Goal: Task Accomplishment & Management: Complete application form

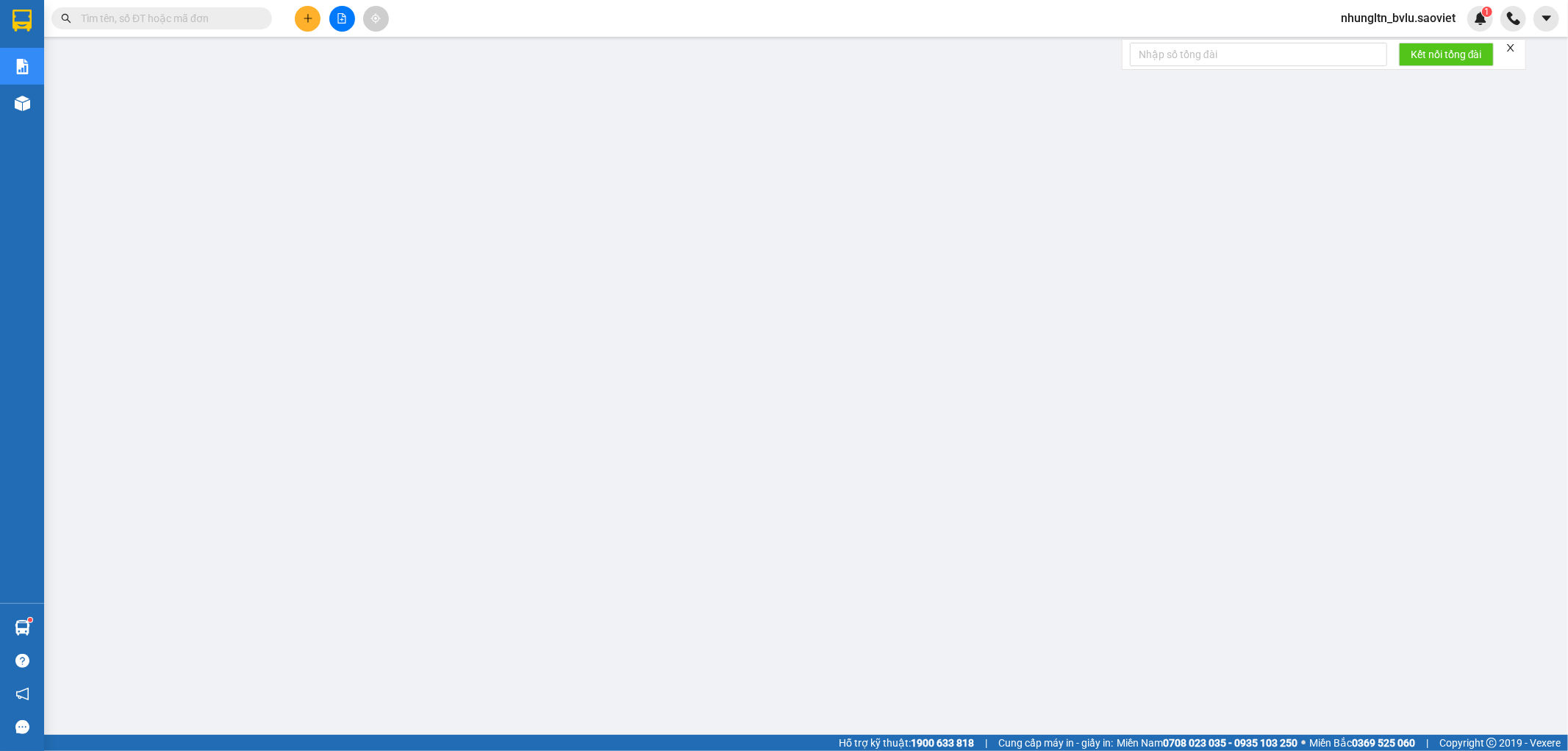
click at [311, 17] on icon "plus" at bounding box center [307, 18] width 10 height 10
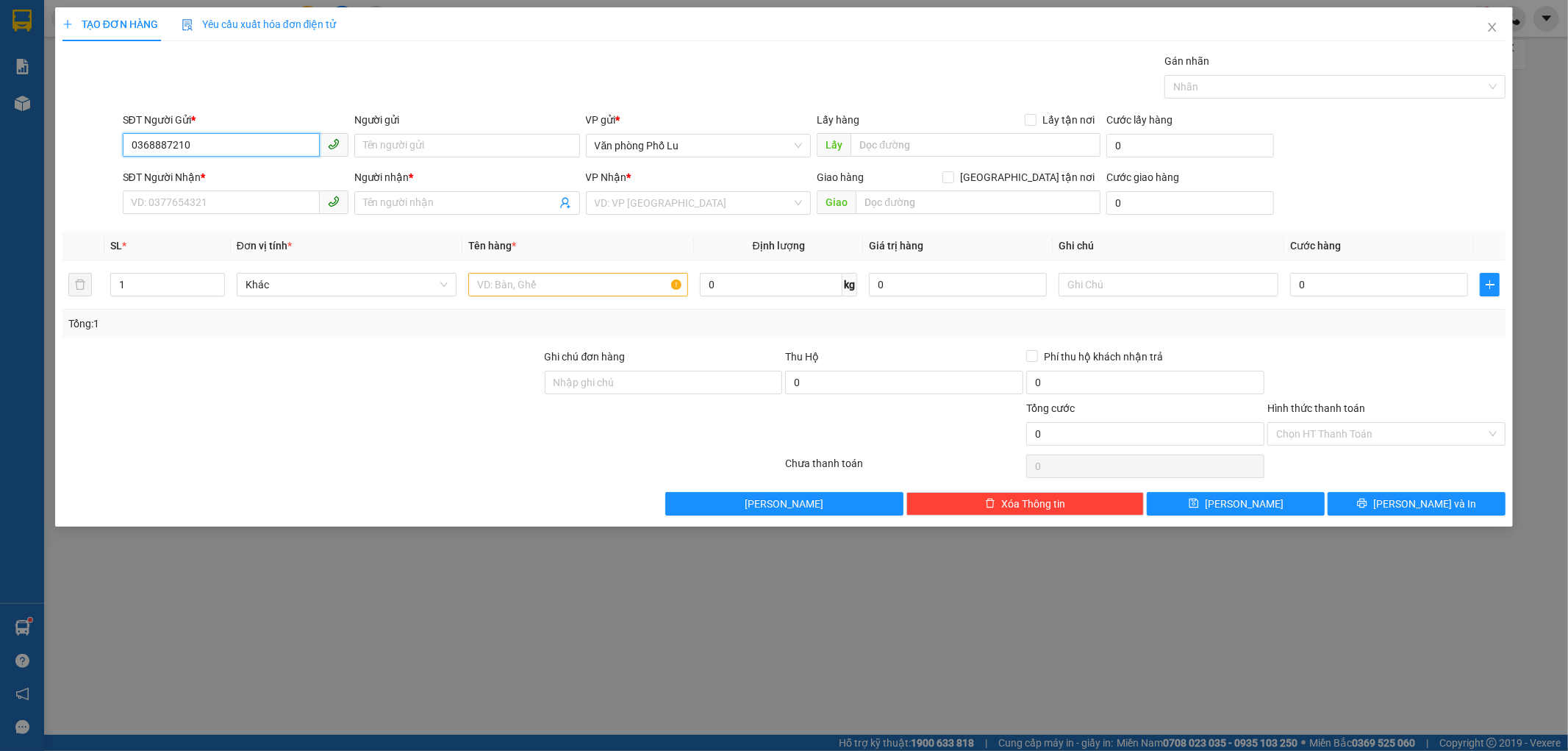
type input "0368887210"
click at [244, 204] on input "SĐT Người Nhận *" at bounding box center [221, 202] width 197 height 23
type input "0774334097"
click at [442, 145] on input "Người gửi" at bounding box center [467, 145] width 225 height 23
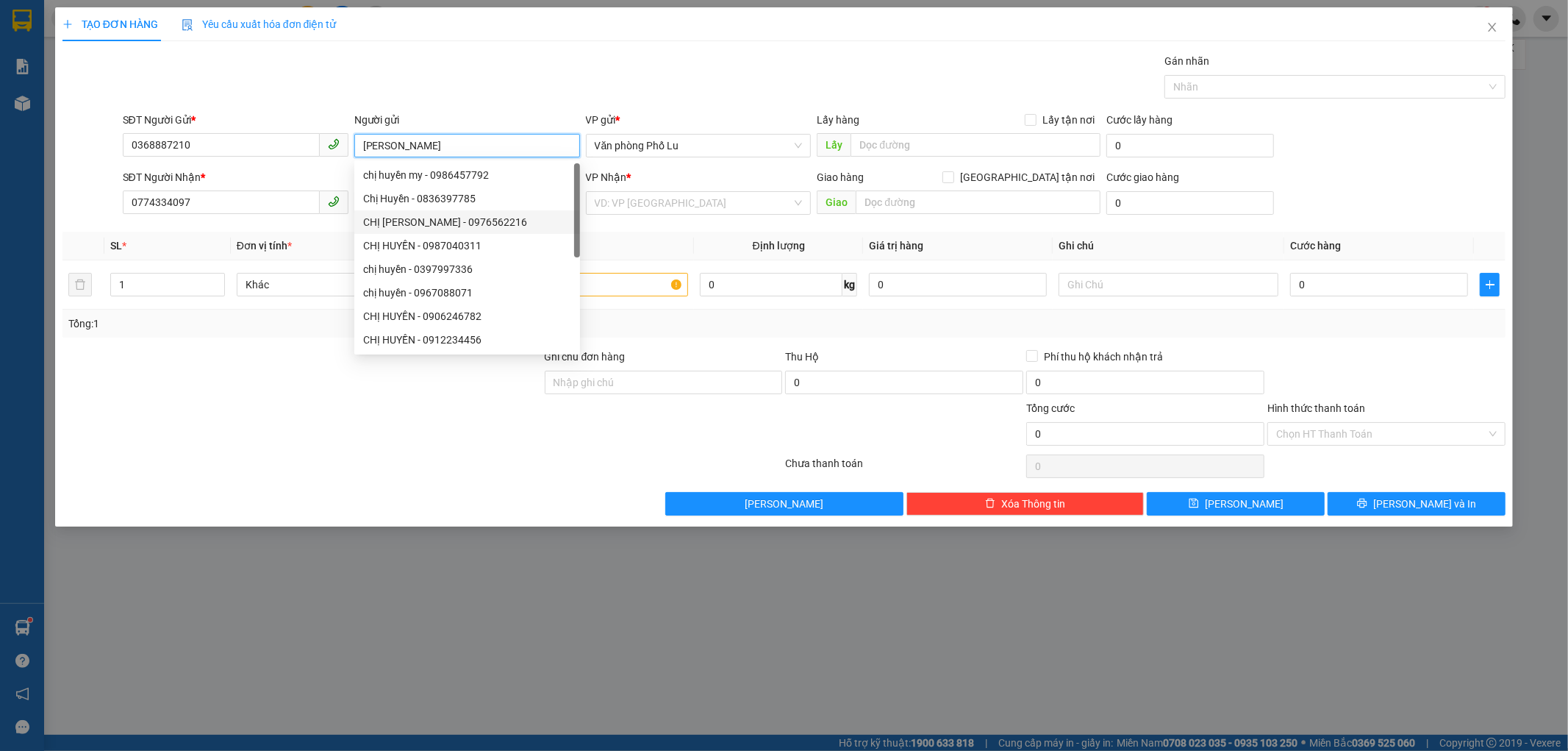
type input "[PERSON_NAME]"
click at [252, 229] on div "Transit Pickup Surcharge Ids Transit Deliver Surcharge Ids Transit Deliver Surc…" at bounding box center [784, 284] width 1444 height 462
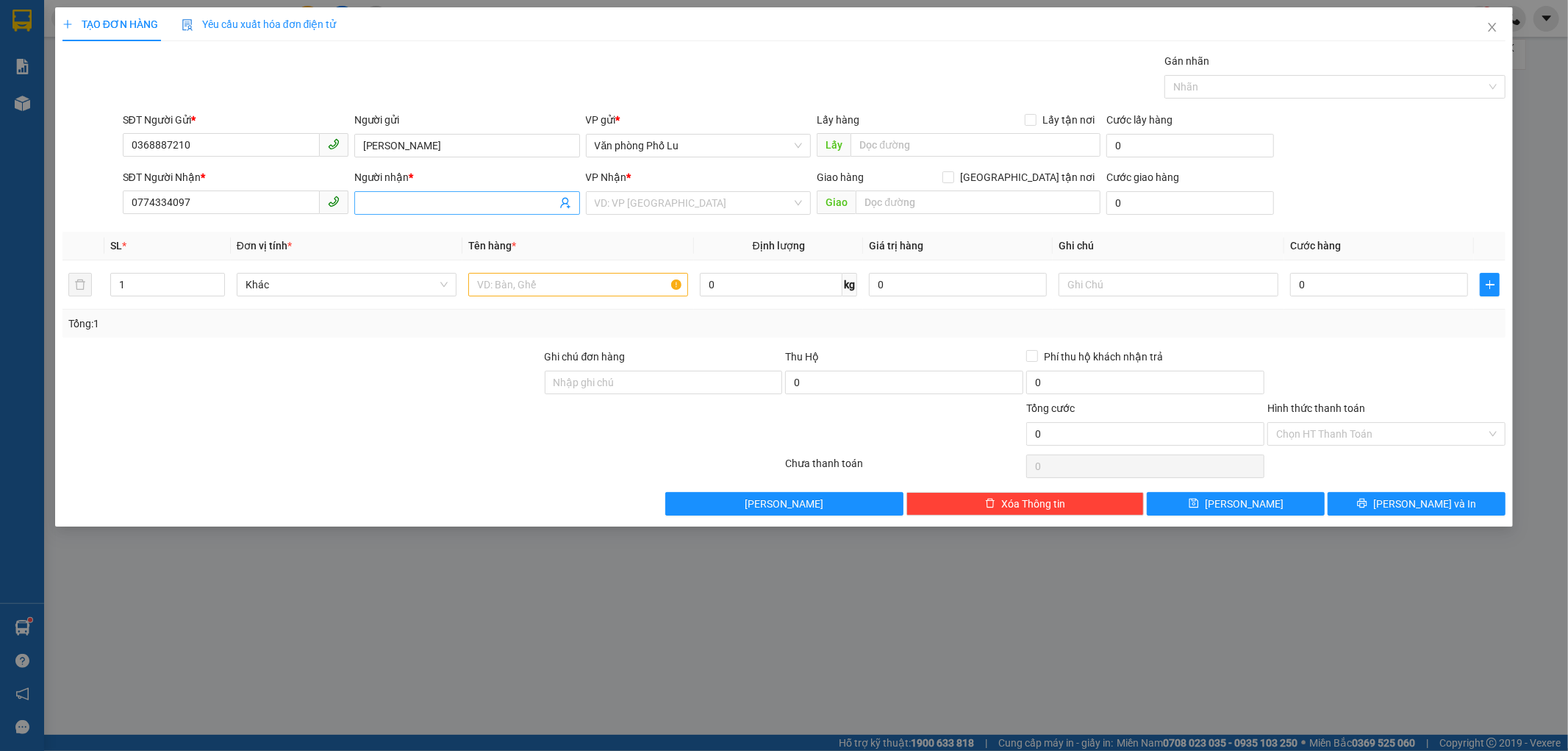
click at [378, 198] on input "Người nhận *" at bounding box center [460, 202] width 194 height 16
type input "Chị [PERSON_NAME]"
click at [1319, 286] on input "0" at bounding box center [1379, 284] width 178 height 23
type input "4"
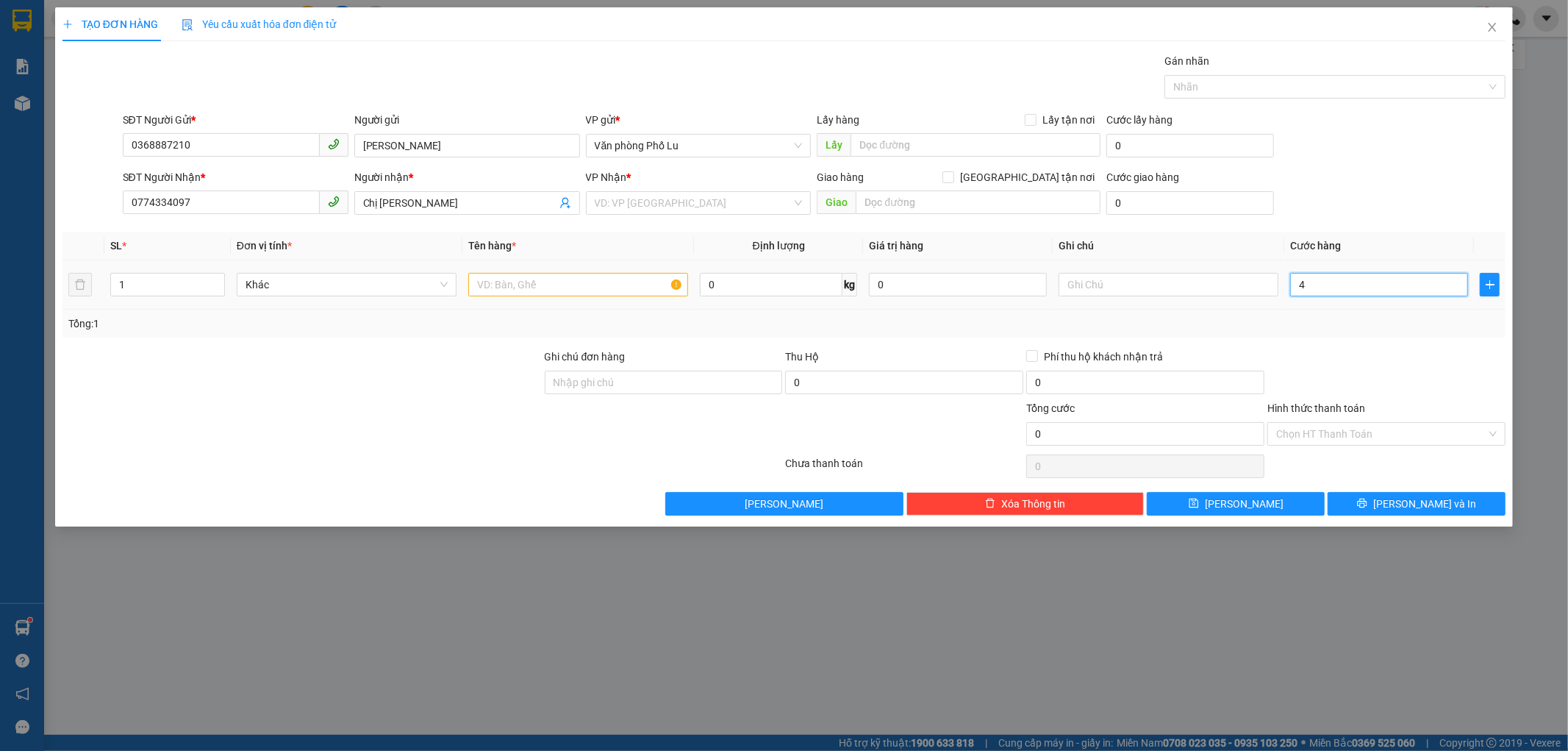
type input "4"
type input "40"
type input "40.000"
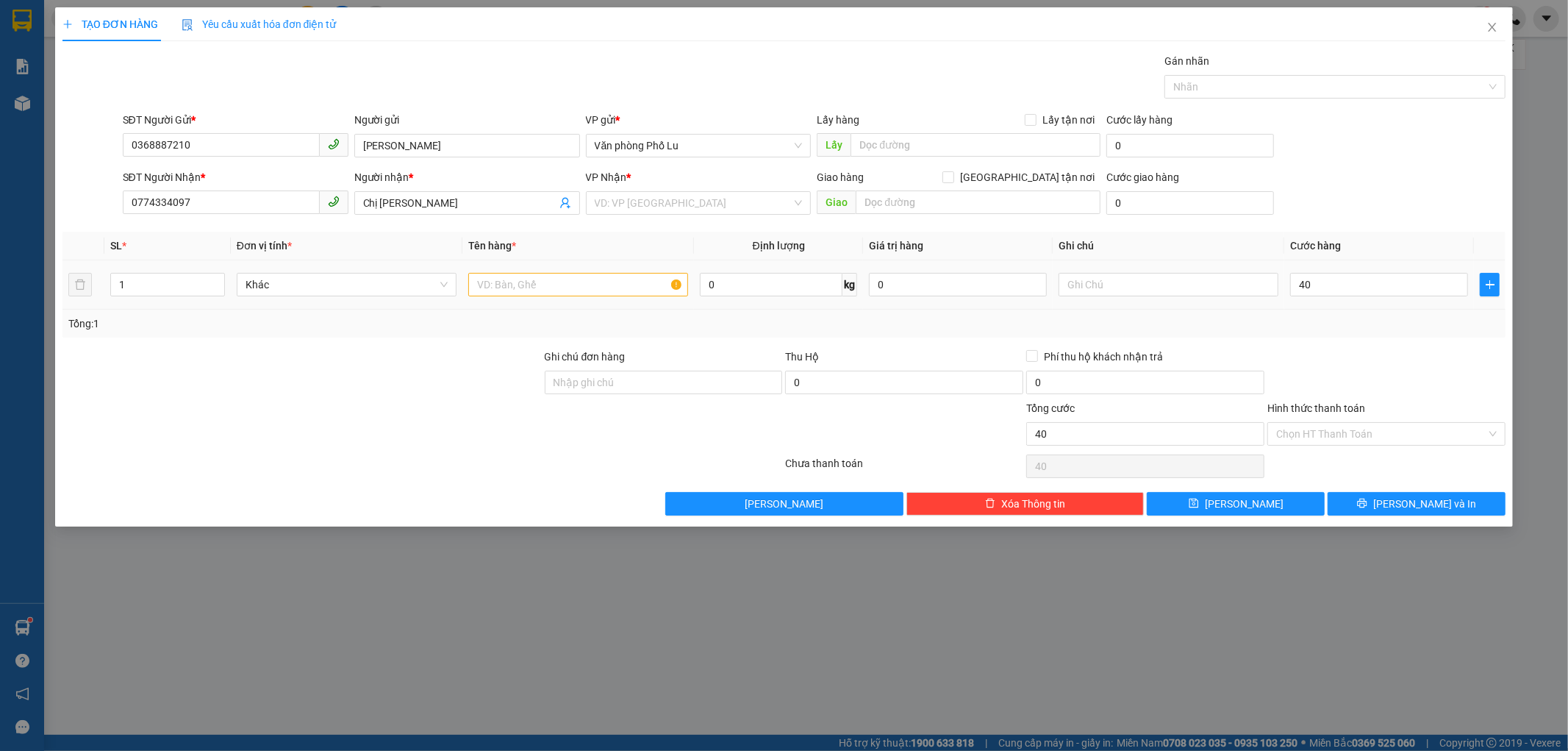
type input "40.000"
click at [1384, 372] on div at bounding box center [1386, 374] width 241 height 52
click at [581, 285] on input "text" at bounding box center [578, 284] width 220 height 23
click at [581, 285] on input "07" at bounding box center [578, 284] width 220 height 23
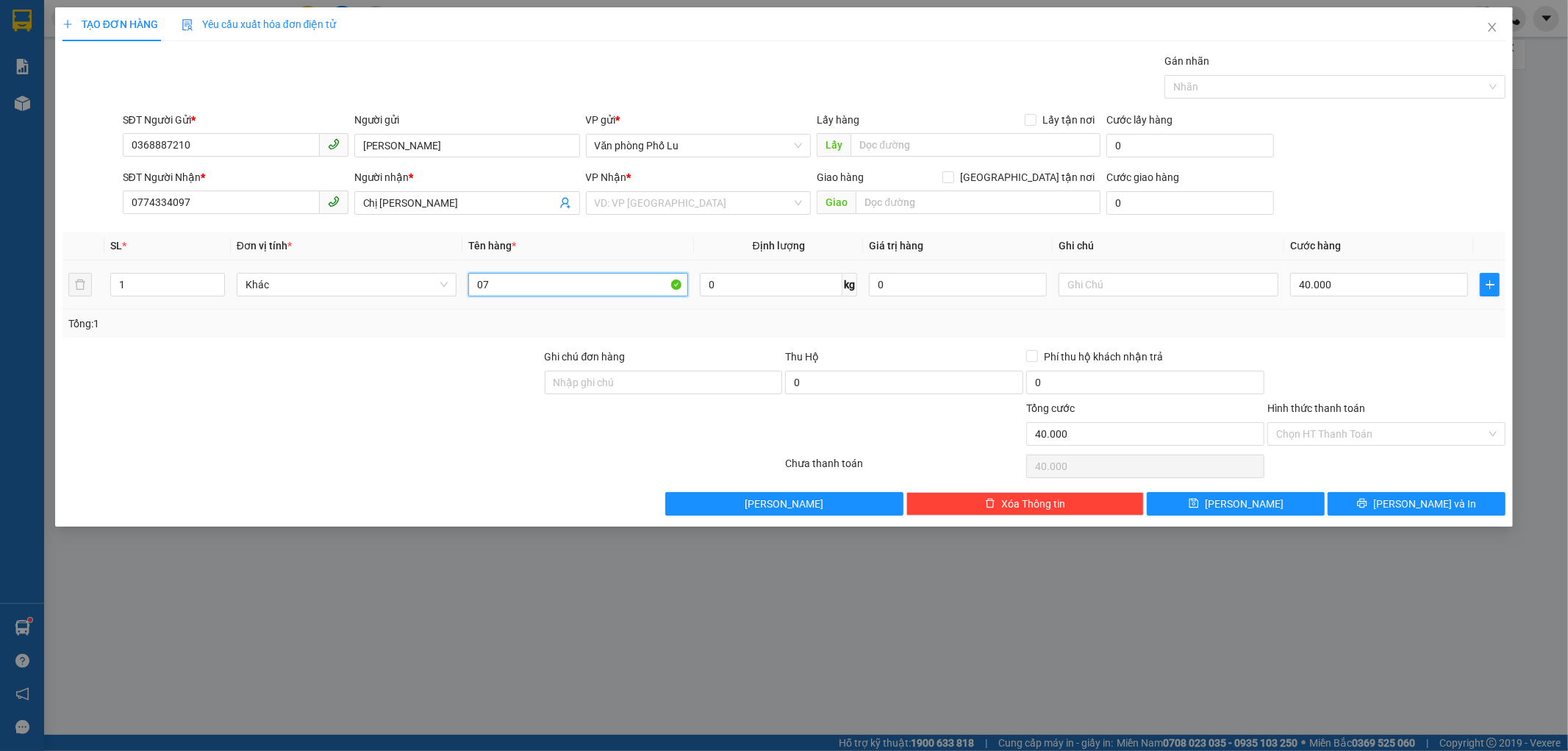
type input "0"
type input "Hộp"
click at [725, 199] on input "search" at bounding box center [694, 203] width 198 height 22
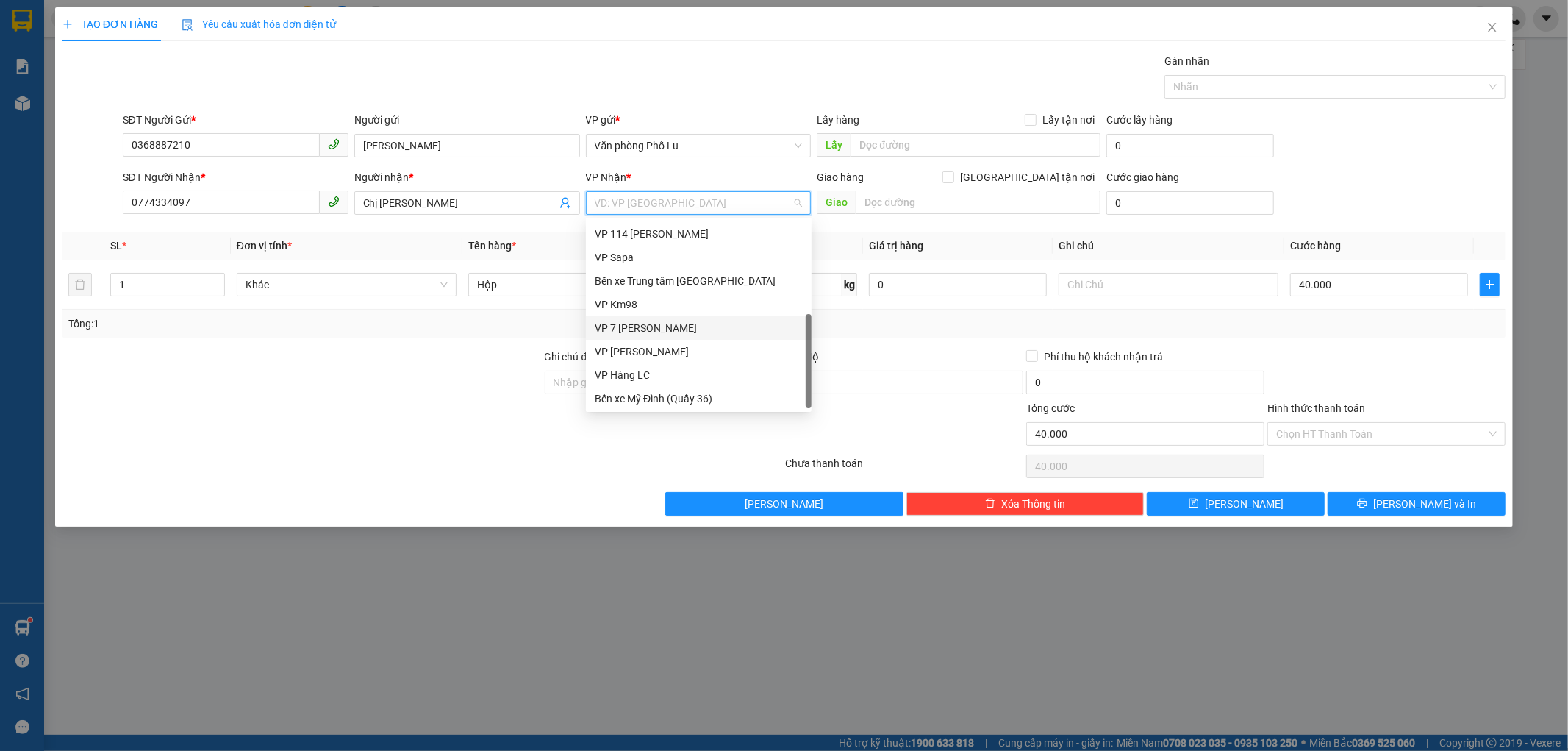
scroll to position [164, 0]
click at [702, 326] on div "VP 7 [PERSON_NAME]" at bounding box center [699, 326] width 208 height 16
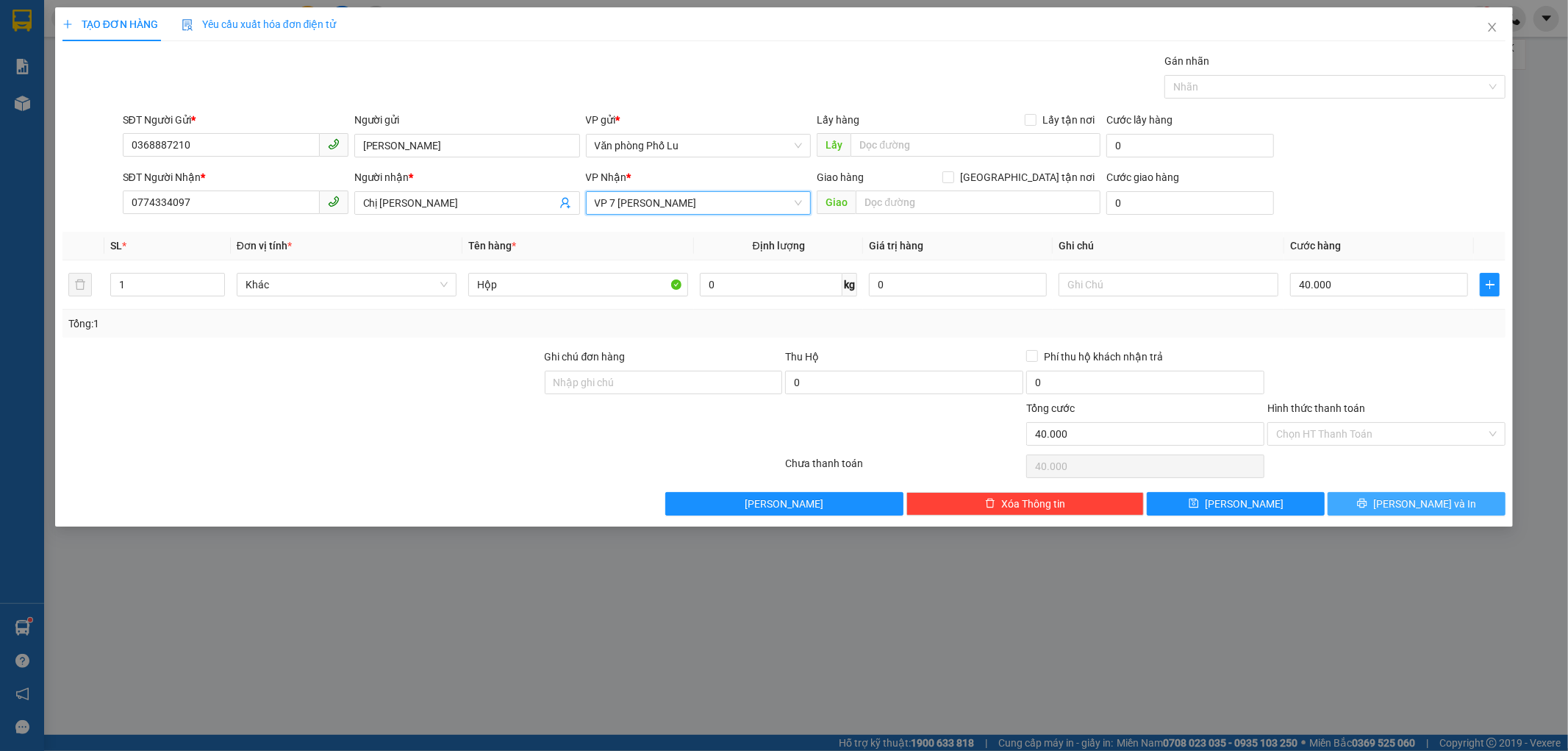
click at [1409, 506] on span "[PERSON_NAME] và In" at bounding box center [1424, 503] width 103 height 16
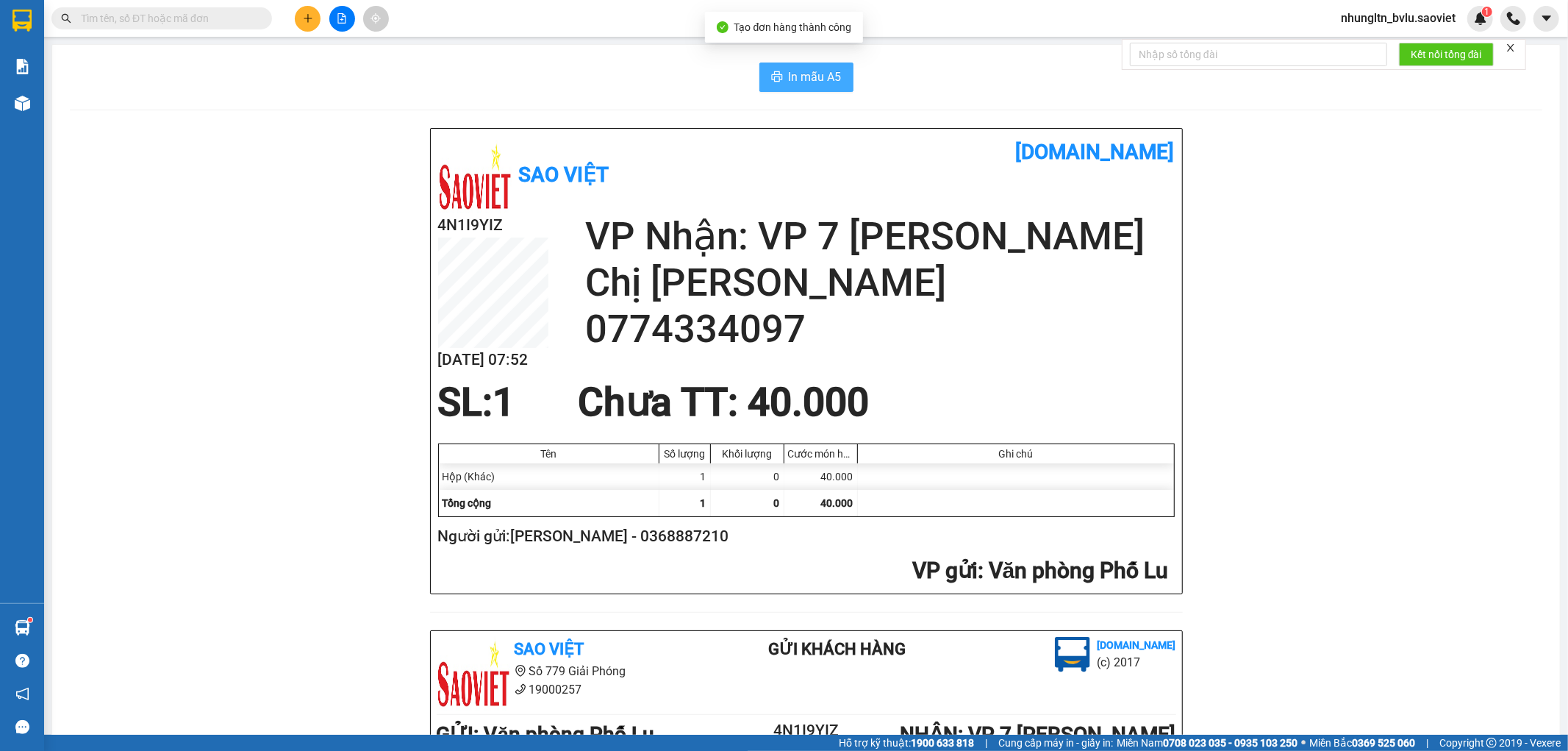
click at [804, 86] on span "In mẫu A5" at bounding box center [815, 77] width 53 height 19
click at [187, 16] on input "text" at bounding box center [167, 18] width 174 height 16
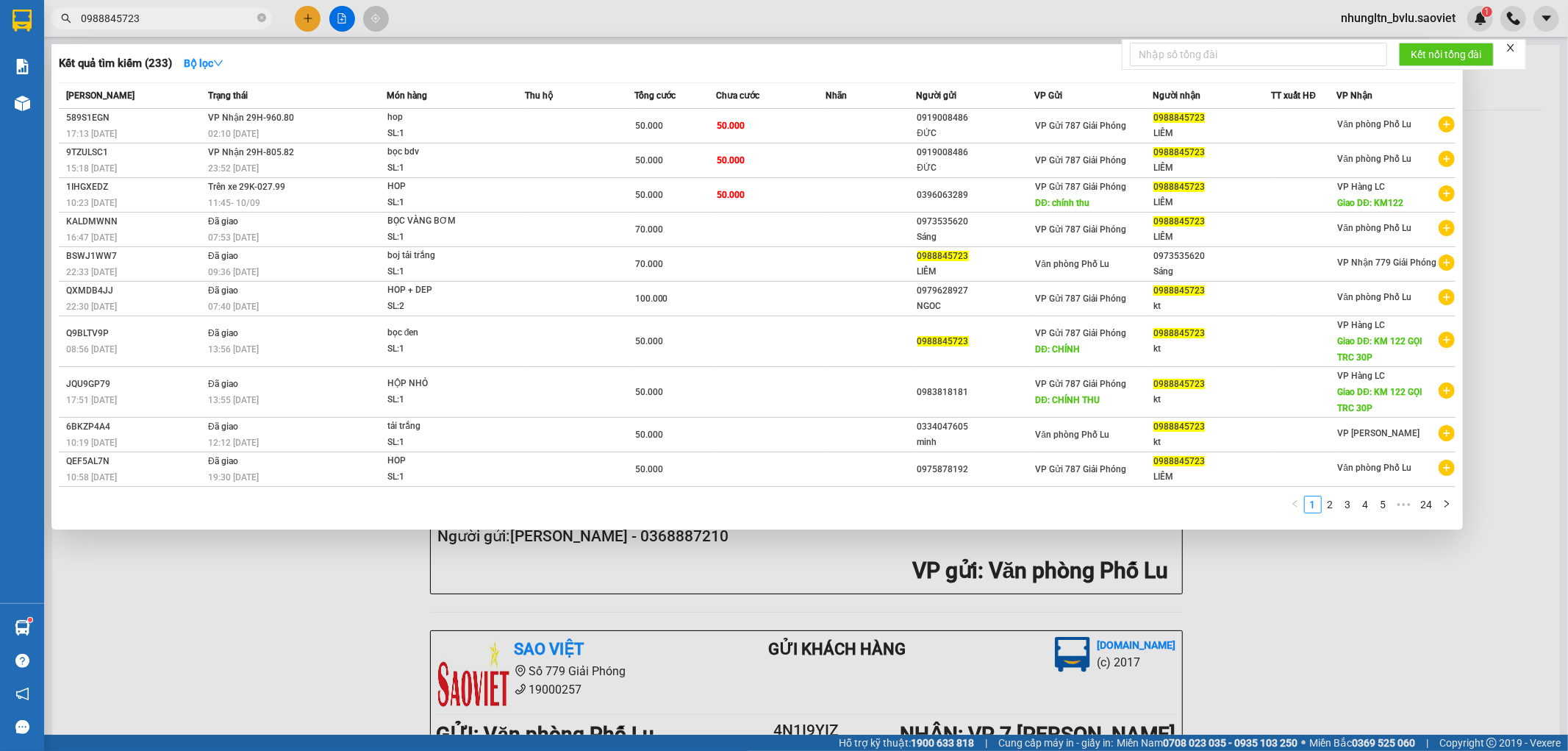
type input "0988845723"
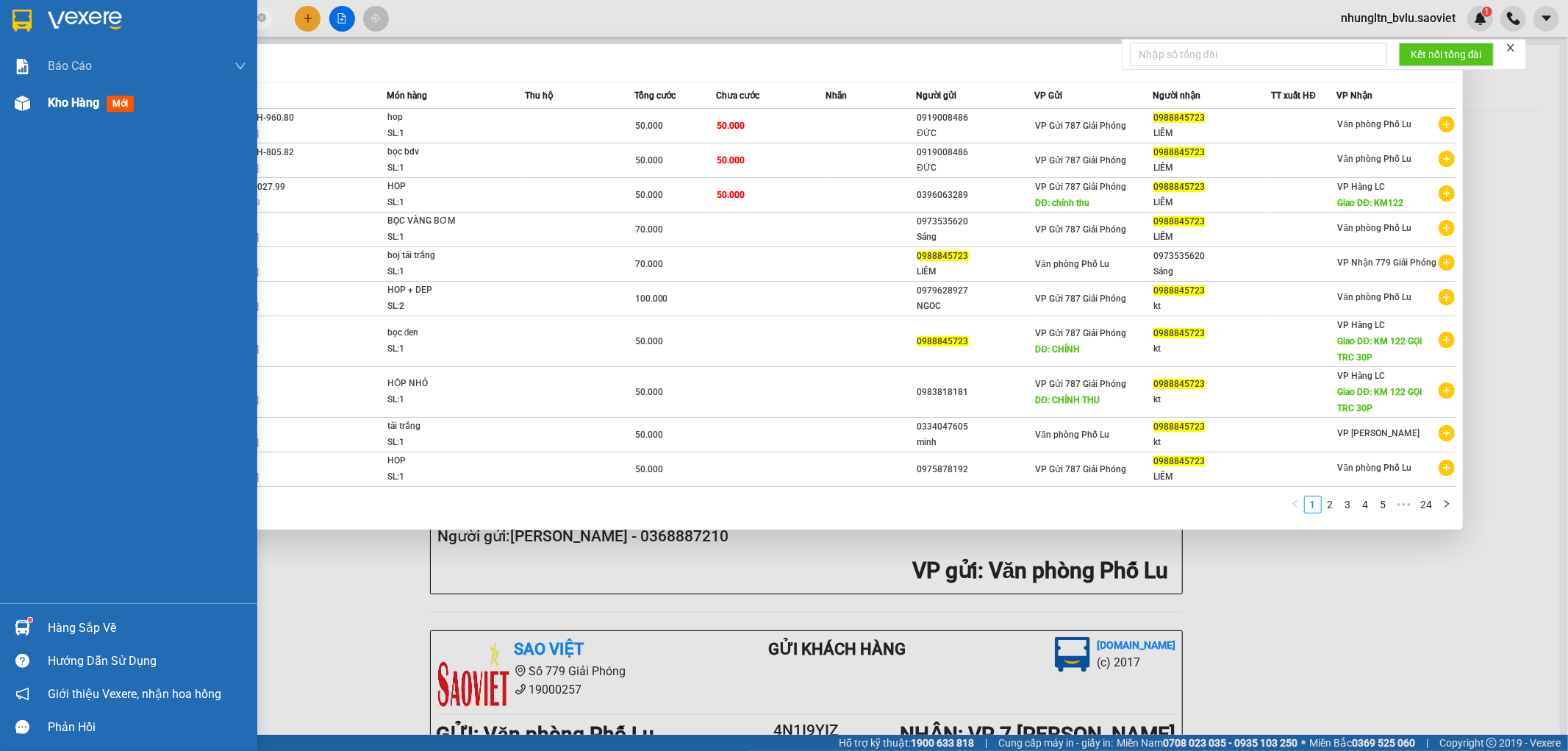
click at [73, 101] on span "Kho hàng" at bounding box center [73, 103] width 52 height 14
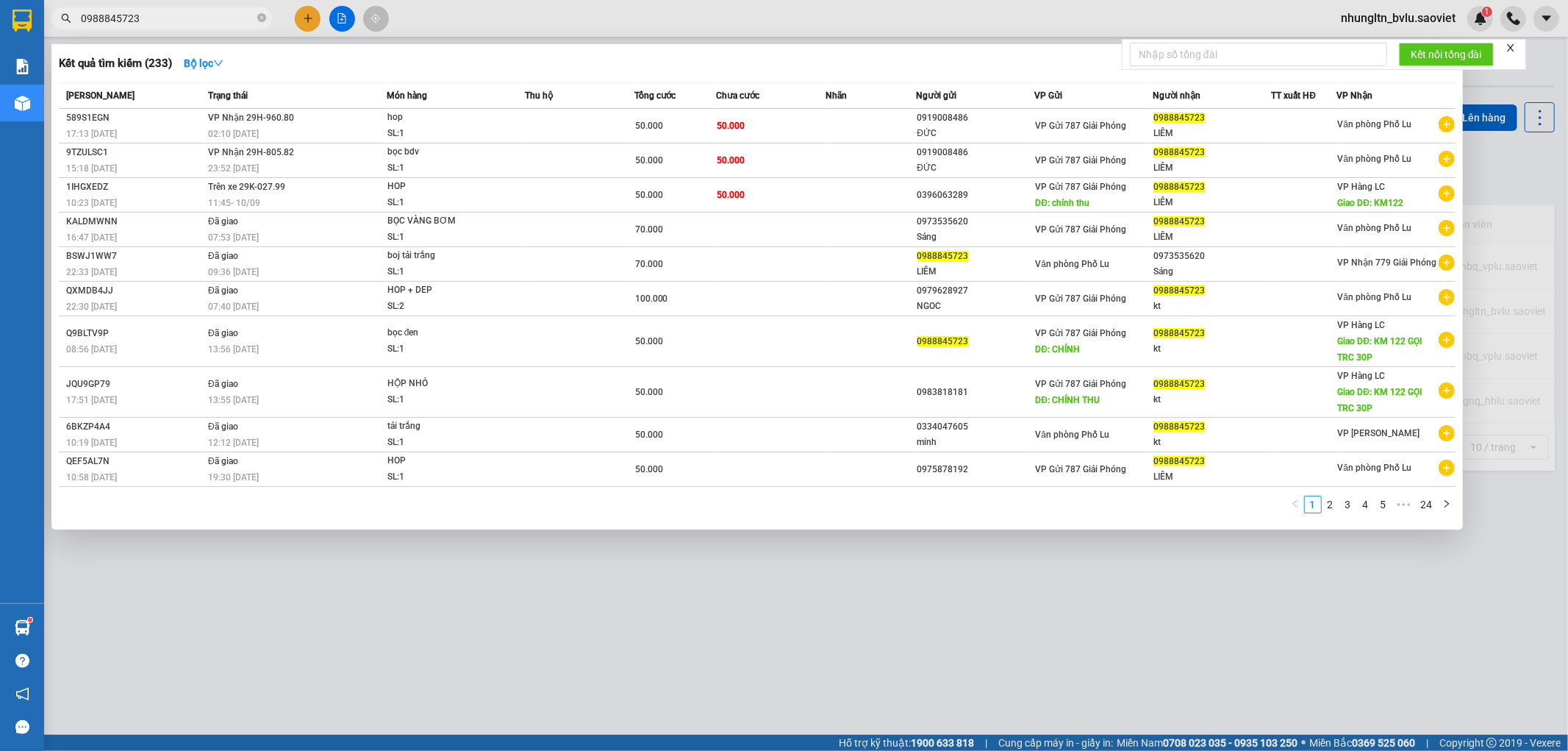
click at [554, 587] on div at bounding box center [784, 375] width 1568 height 751
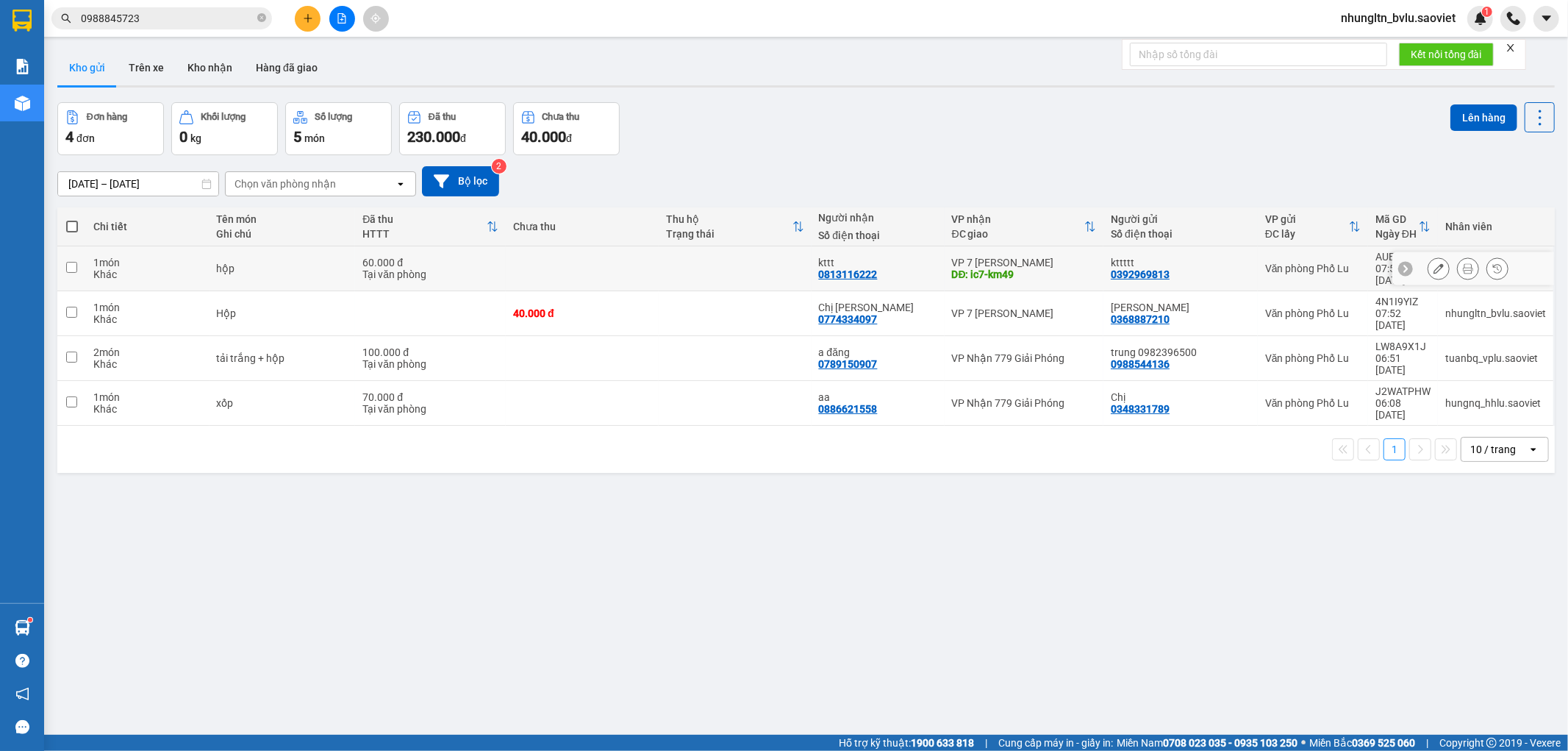
click at [697, 260] on td at bounding box center [735, 269] width 153 height 45
checkbox input "true"
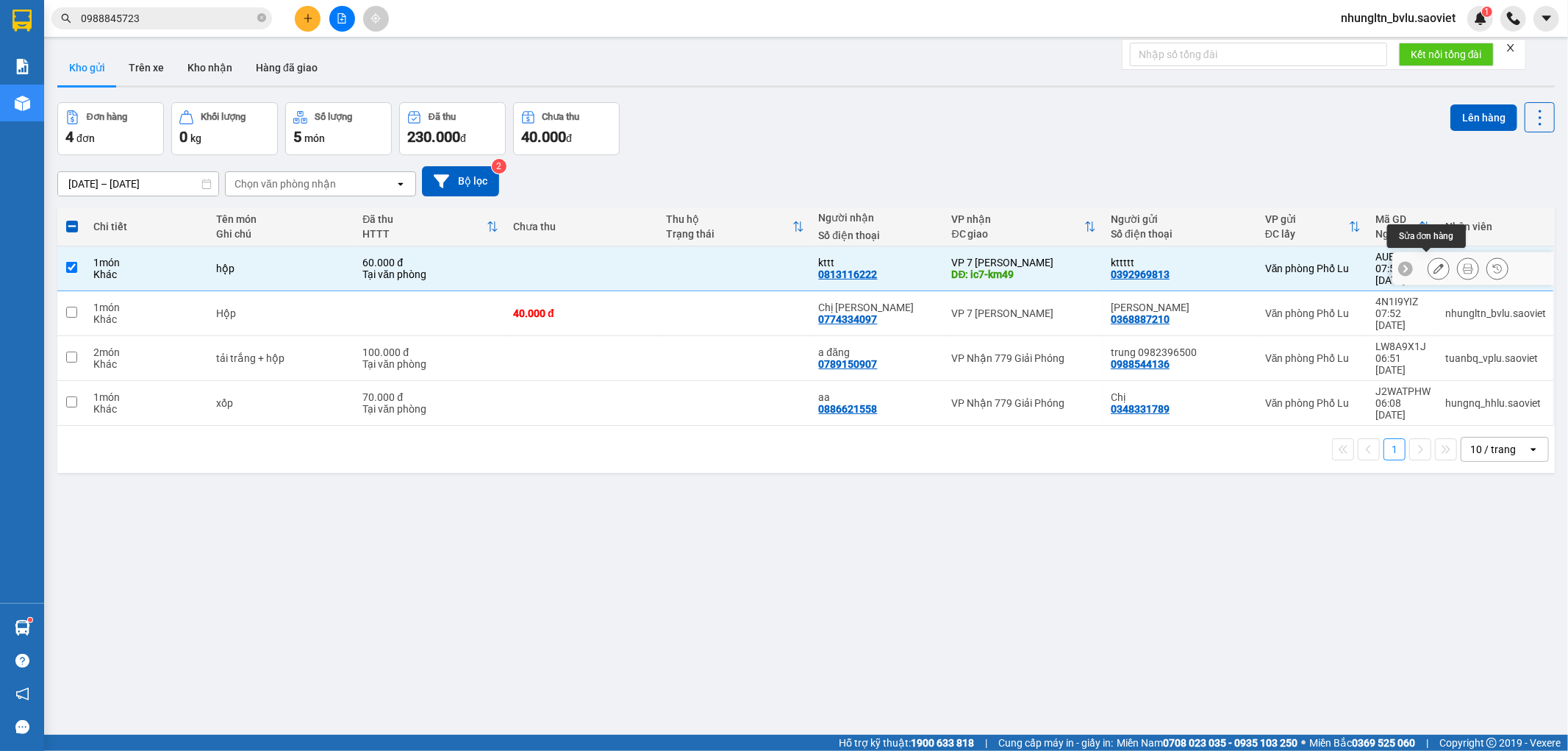
click at [1434, 263] on icon at bounding box center [1438, 268] width 10 height 10
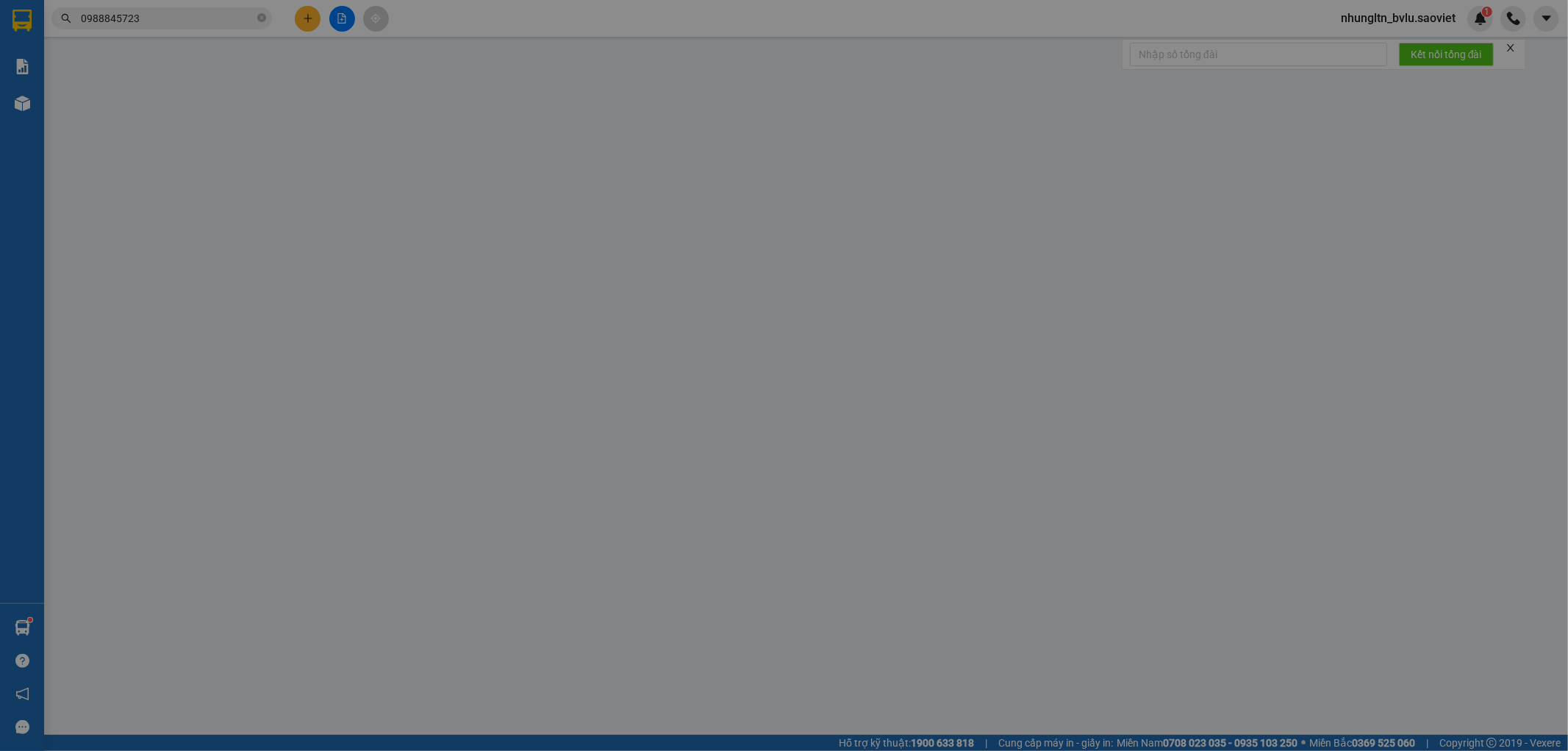
type input "0392969813"
type input "kttttt"
type input "0813116222"
type input "kttt"
type input "ic7-km49"
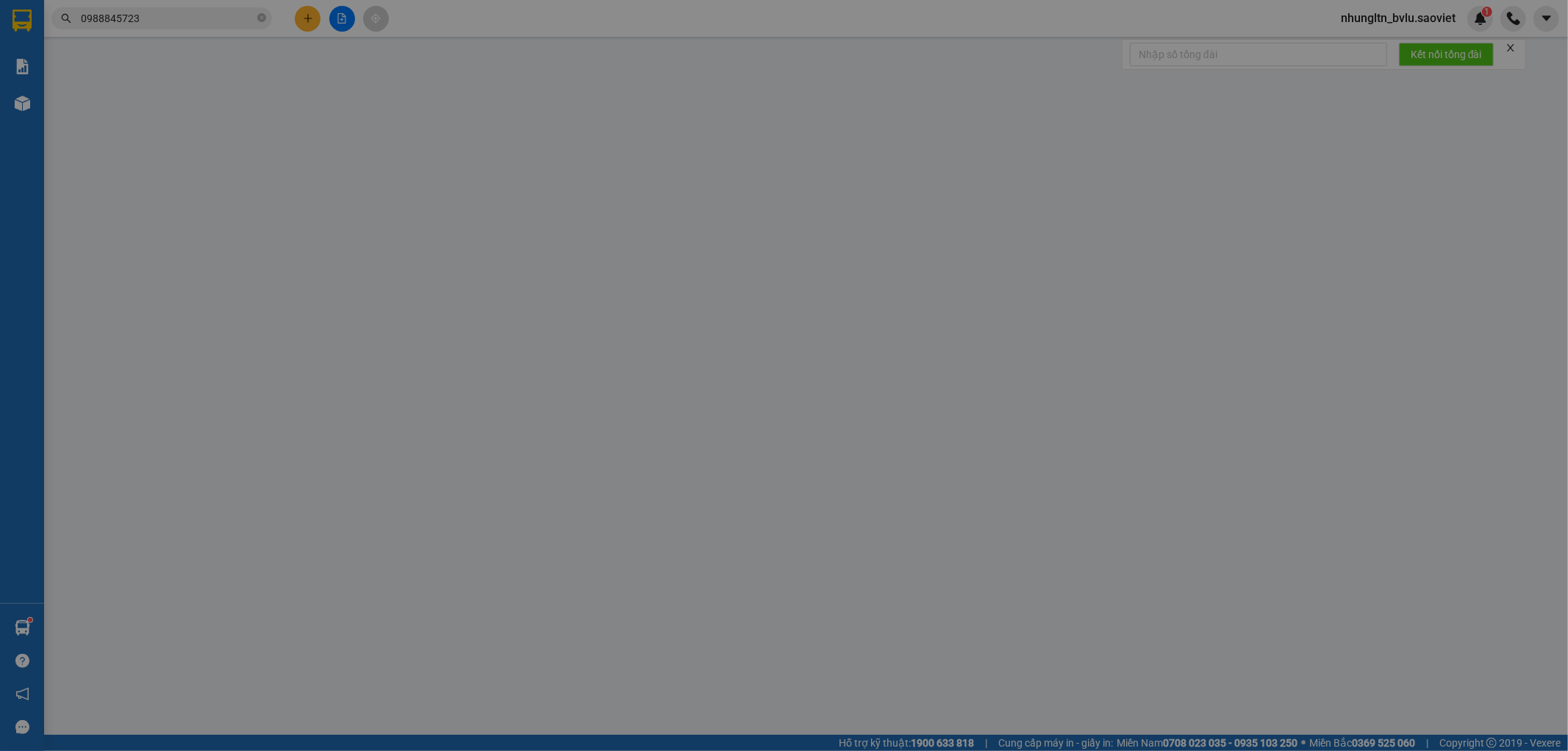
type input "60.000"
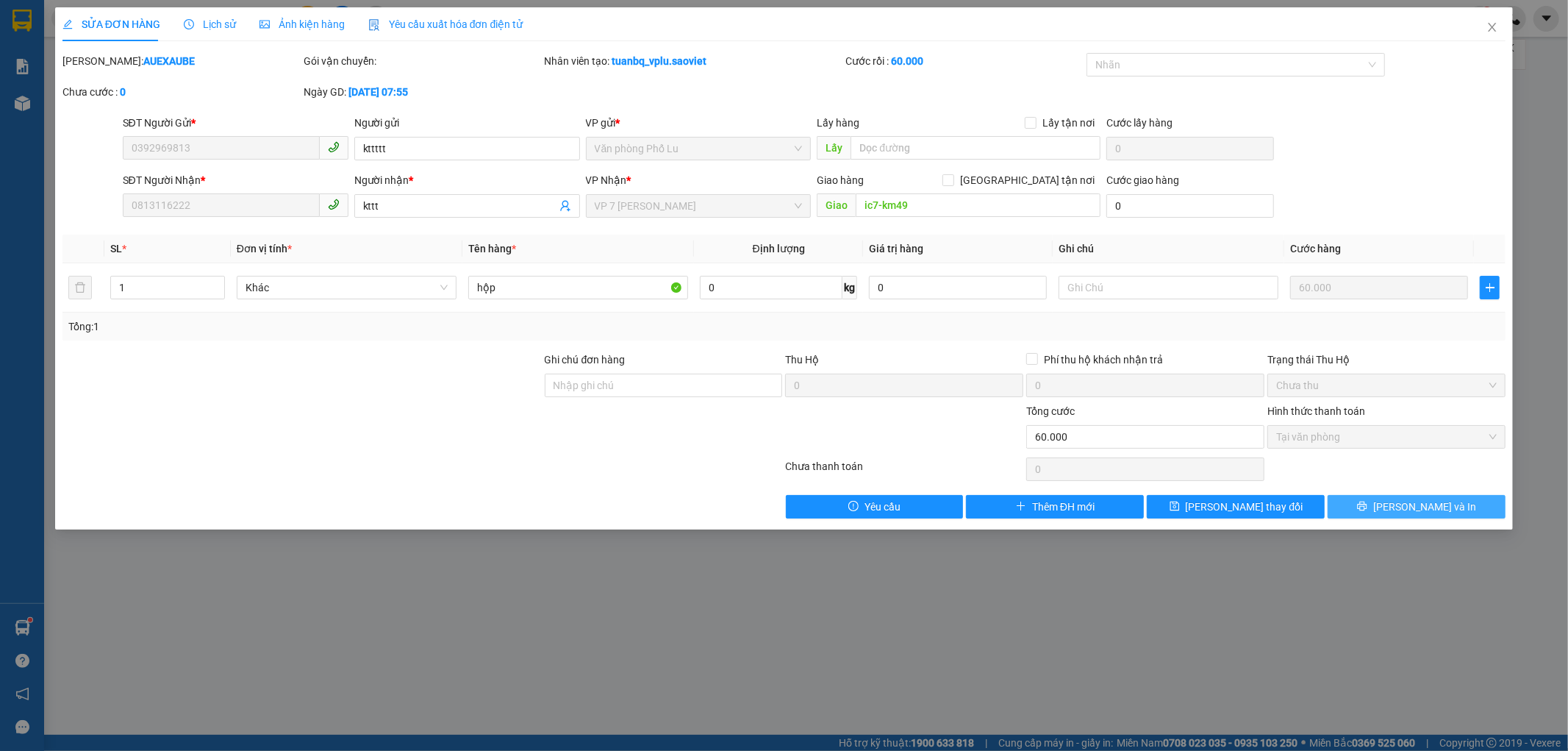
click at [1444, 505] on span "[PERSON_NAME] và In" at bounding box center [1424, 506] width 103 height 16
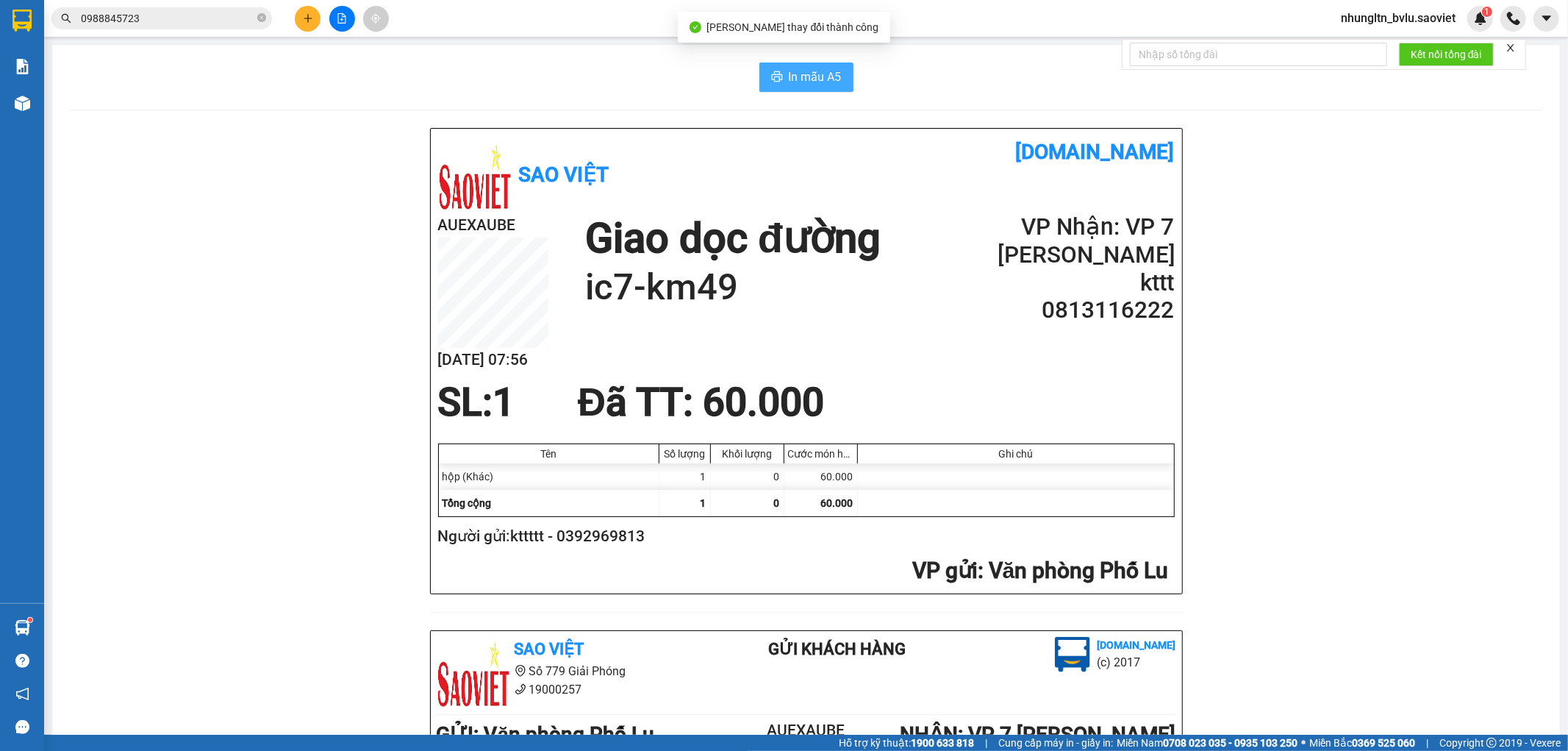
click at [799, 75] on span "In mẫu A5" at bounding box center [815, 77] width 53 height 19
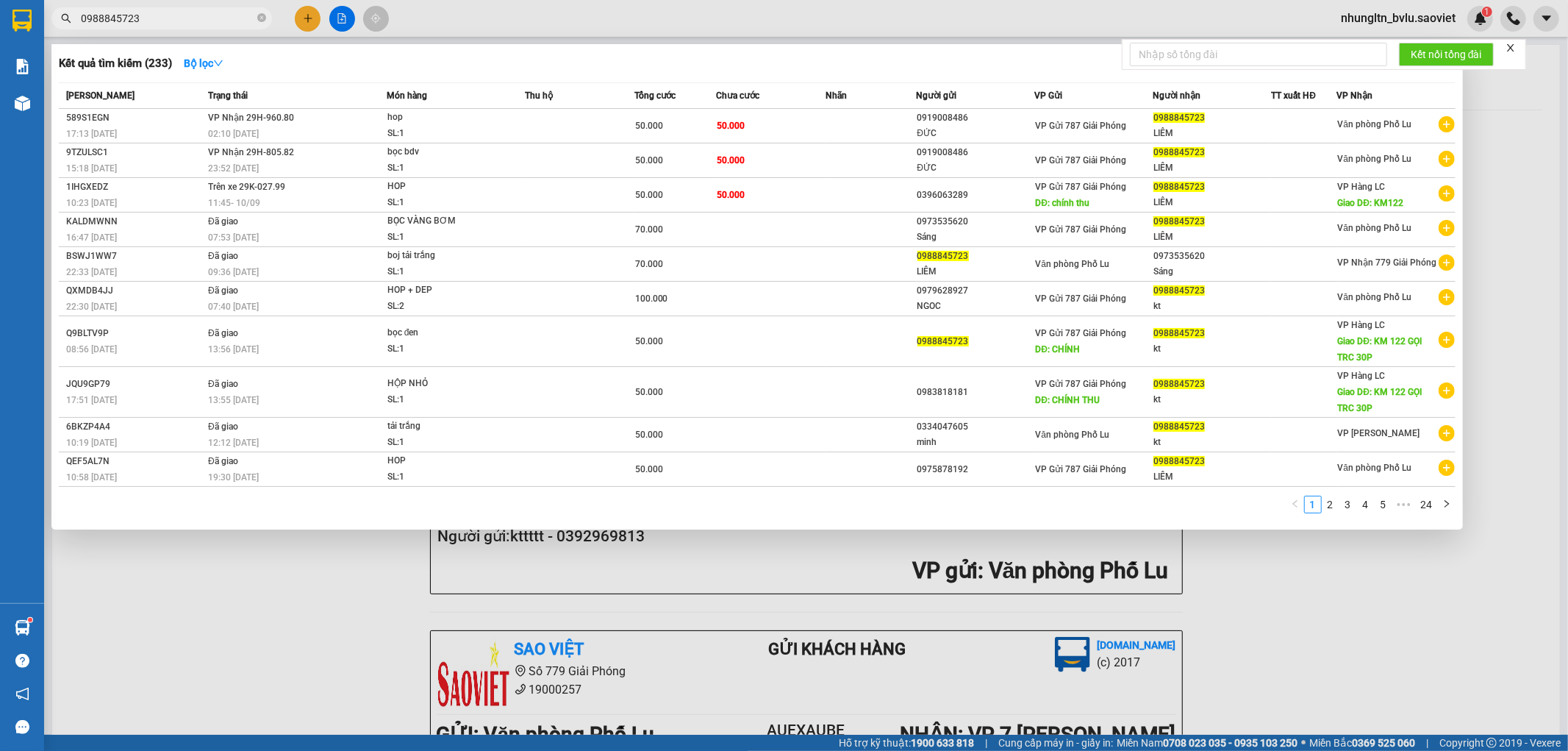
click at [137, 12] on input "0988845723" at bounding box center [167, 18] width 174 height 16
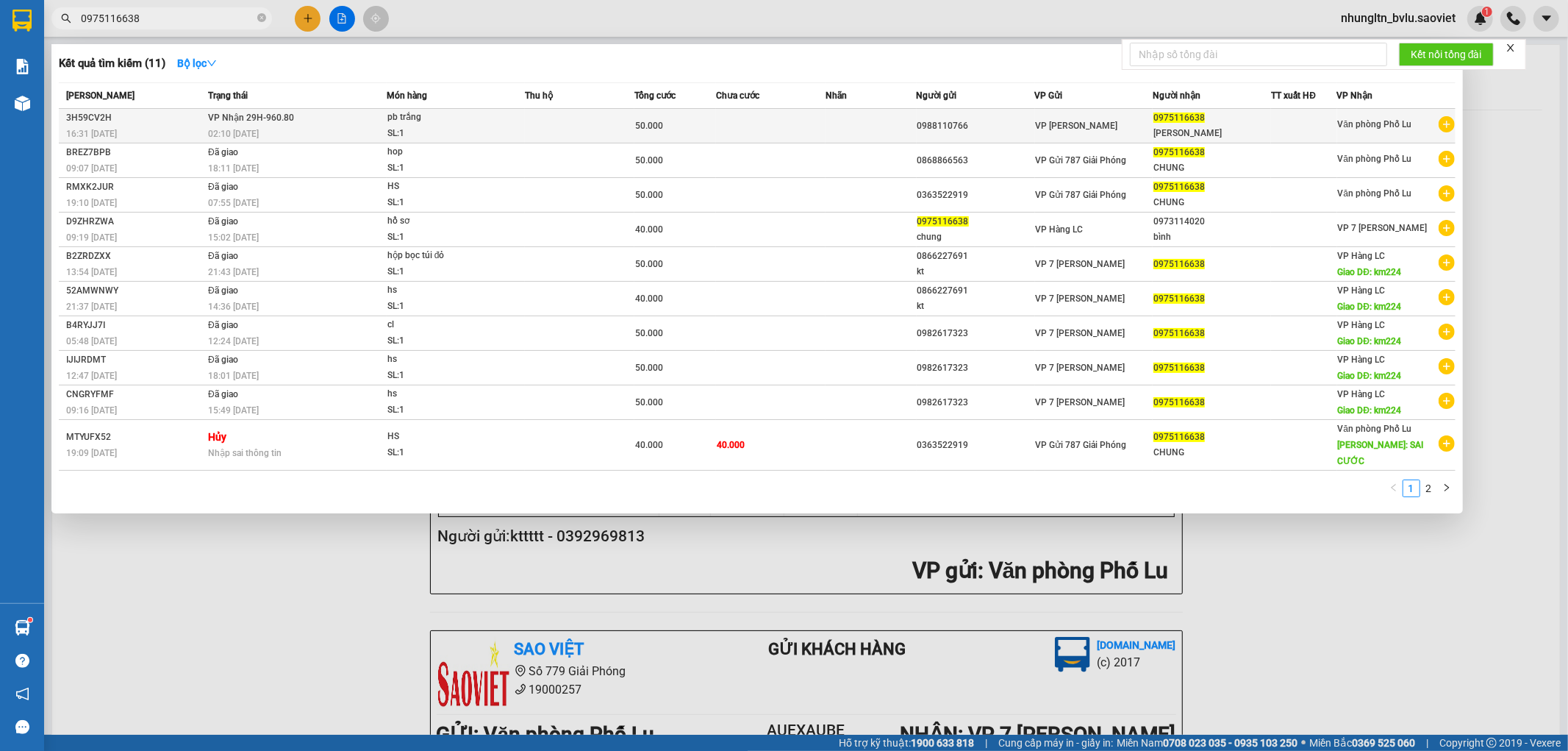
type input "0975116638"
click at [1017, 137] on td "0988110766" at bounding box center [975, 126] width 118 height 35
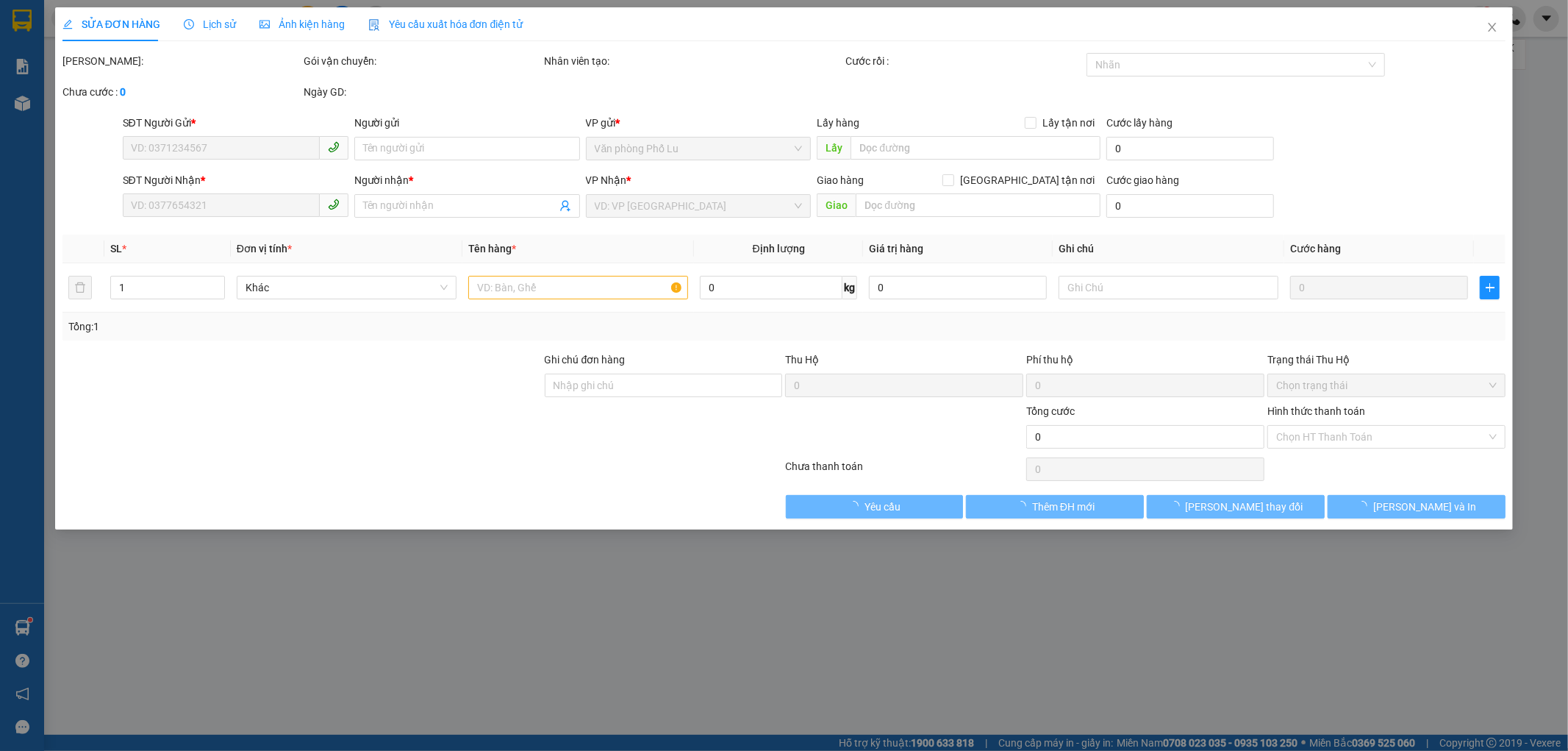
type input "0988110766"
type input "0975116638"
type input "[PERSON_NAME]"
type input "50.000"
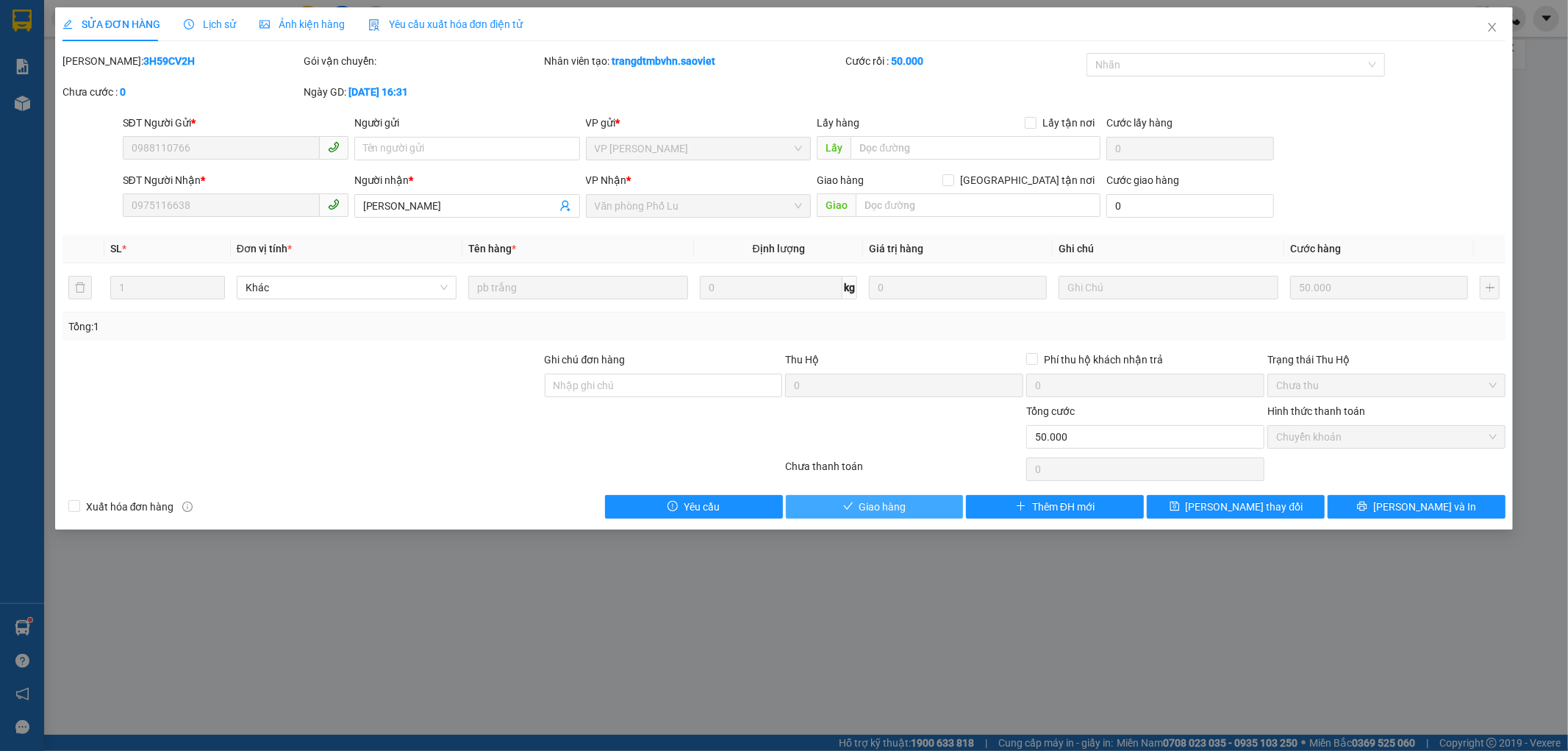
click at [863, 505] on span "Giao hàng" at bounding box center [883, 506] width 47 height 16
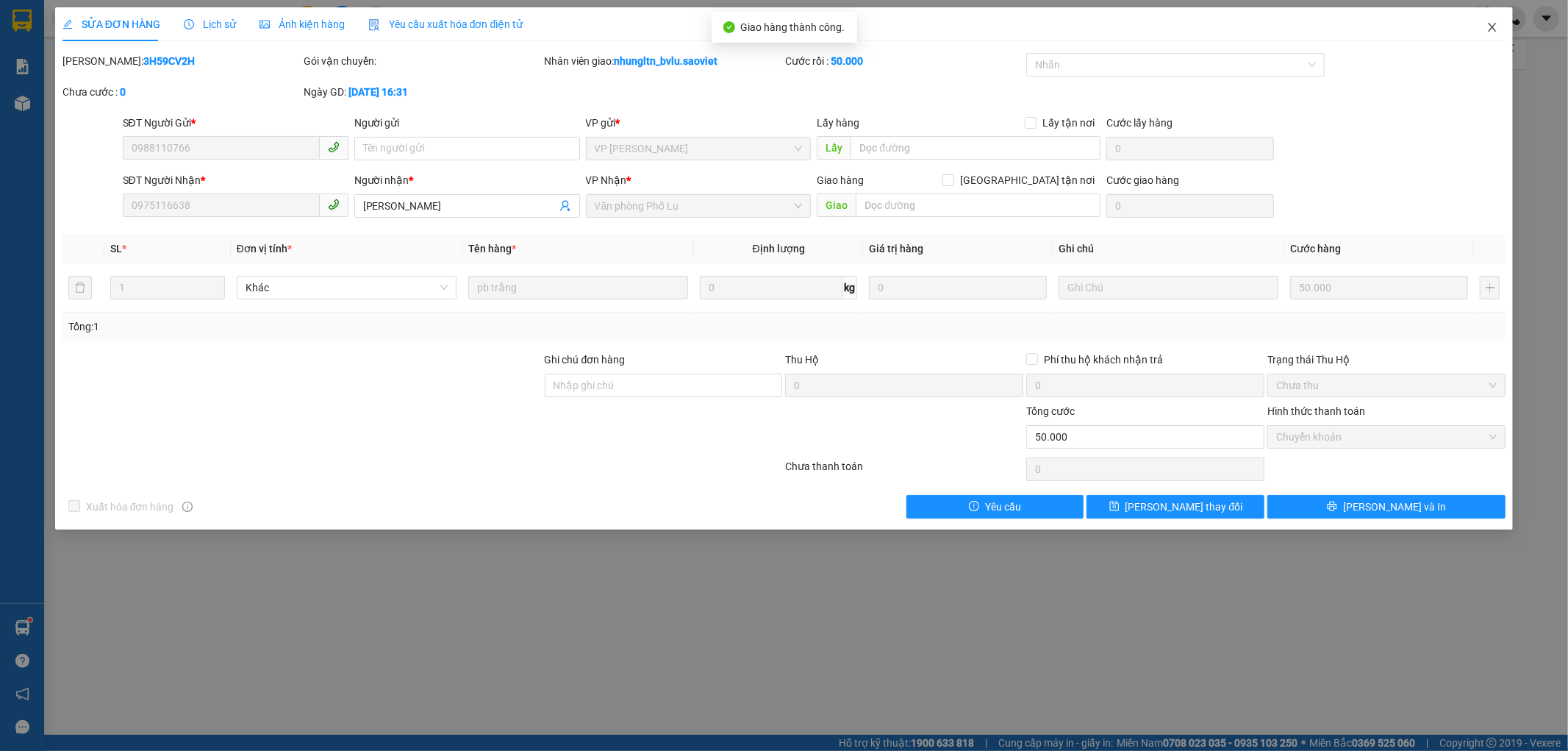
click at [1499, 31] on span "Close" at bounding box center [1492, 28] width 41 height 41
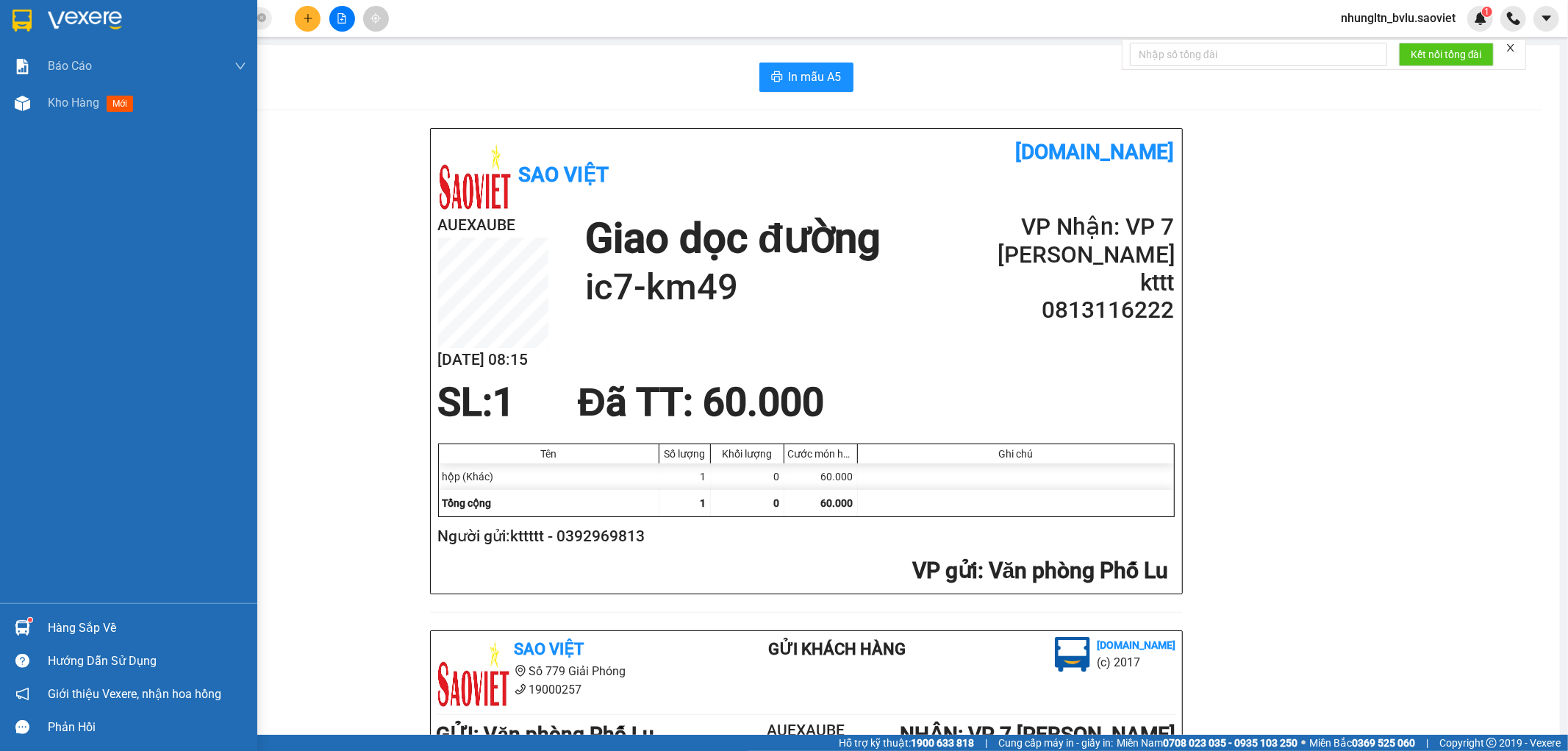
click at [0, 600] on div "Báo cáo 1B. Chi tiết đơn hàng 5. Doanh thu thực tế theo từng nhân viên Kho hàng…" at bounding box center [128, 325] width 257 height 555
click at [94, 101] on span "Kho hàng" at bounding box center [73, 103] width 52 height 14
